Goal: Navigation & Orientation: Find specific page/section

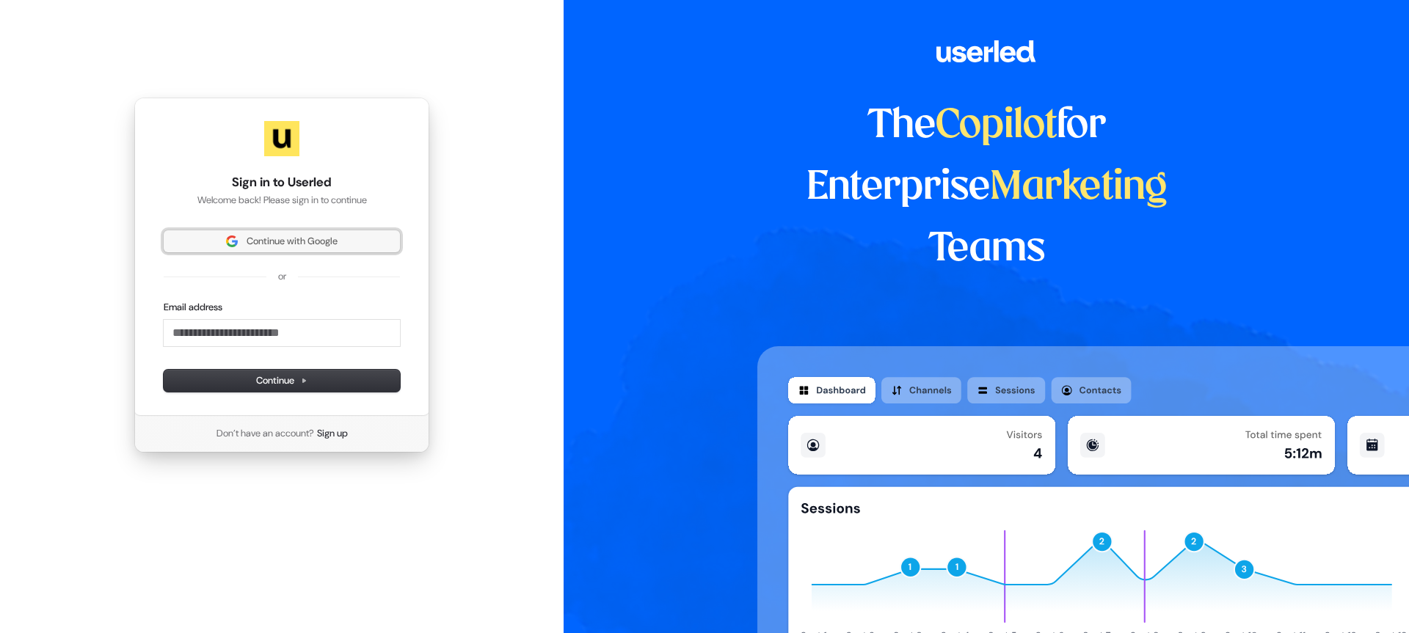
click at [349, 236] on span "Continue with Google" at bounding box center [281, 241] width 219 height 13
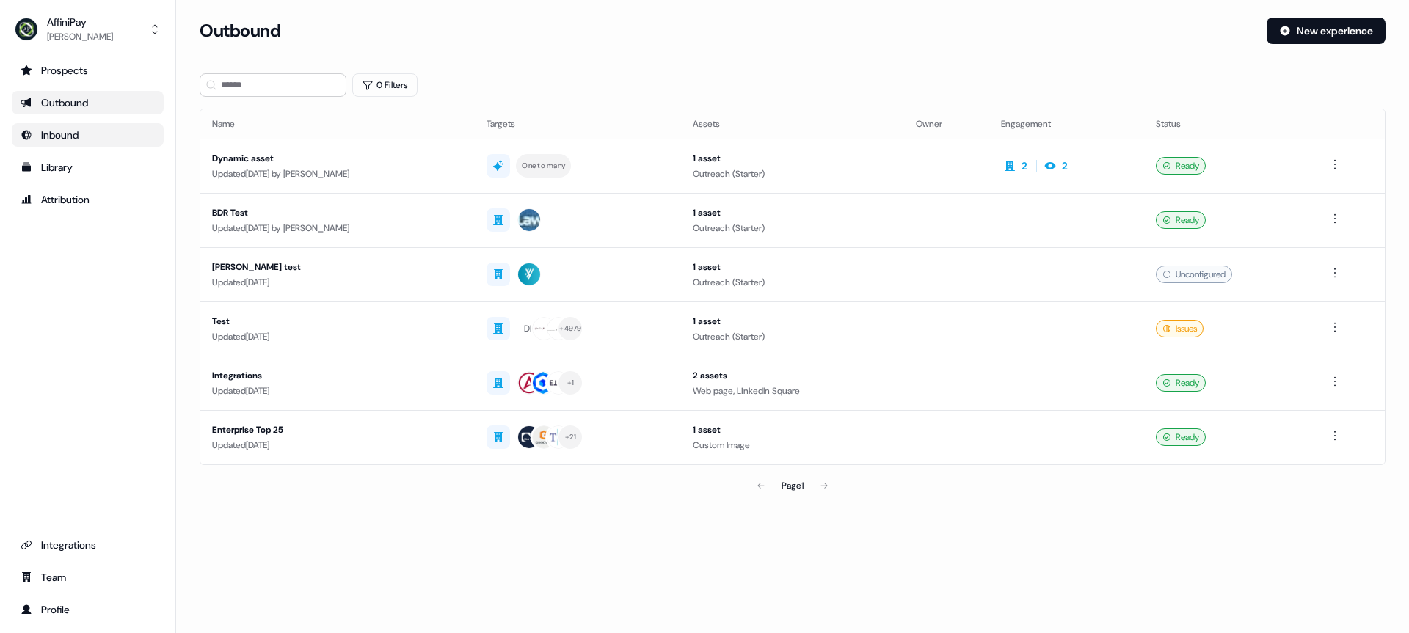
click at [42, 143] on link "Inbound" at bounding box center [88, 134] width 152 height 23
